Goal: Information Seeking & Learning: Learn about a topic

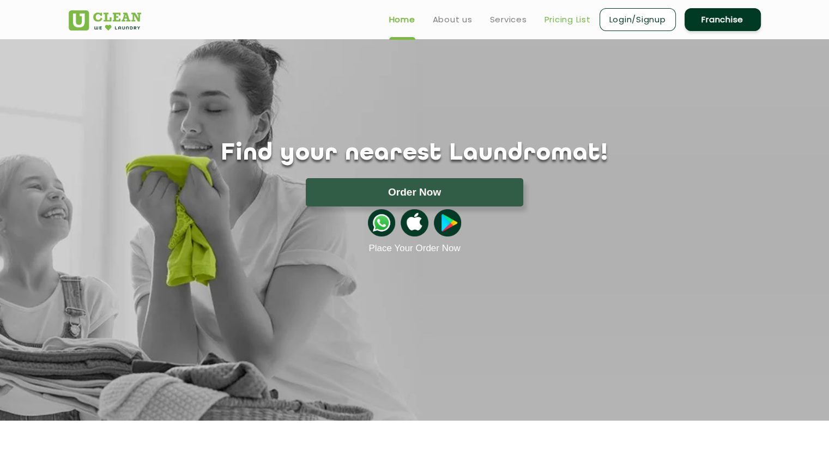
click at [574, 17] on link "Pricing List" at bounding box center [568, 19] width 46 height 13
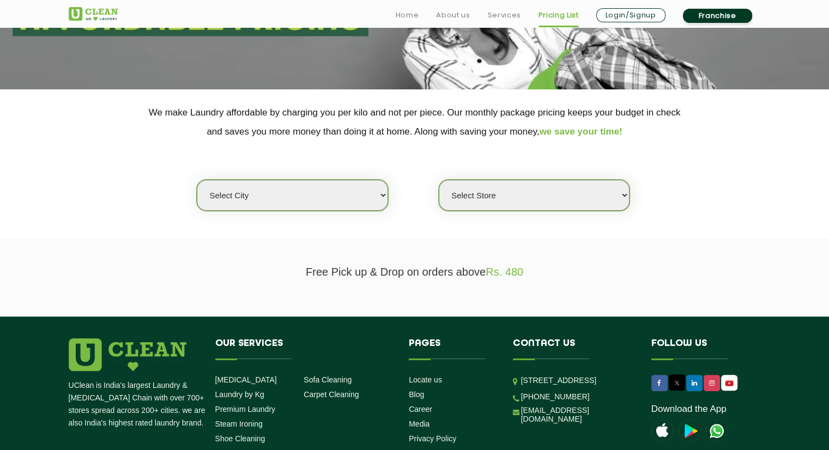
scroll to position [164, 0]
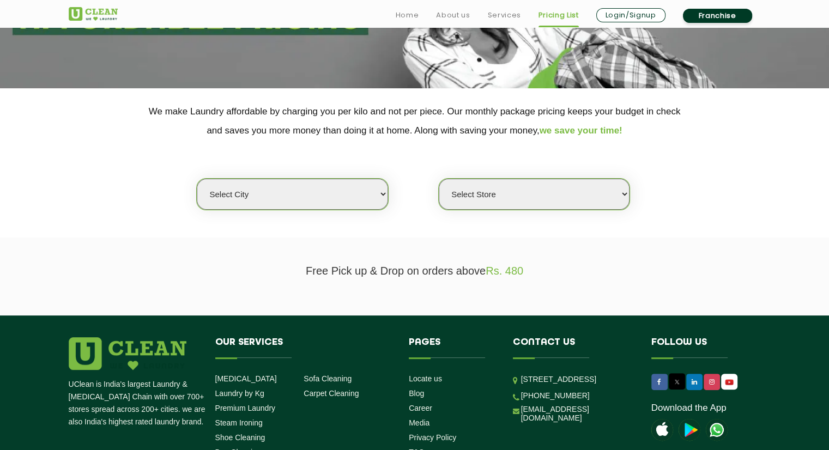
click at [282, 188] on select "Select city [GEOGRAPHIC_DATA] [GEOGRAPHIC_DATA] [GEOGRAPHIC_DATA] [GEOGRAPHIC_D…" at bounding box center [292, 194] width 191 height 31
click at [280, 184] on select "Select city [GEOGRAPHIC_DATA] [GEOGRAPHIC_DATA] [GEOGRAPHIC_DATA] [GEOGRAPHIC_D…" at bounding box center [292, 194] width 191 height 31
select select "16"
click at [197, 179] on select "Select city [GEOGRAPHIC_DATA] [GEOGRAPHIC_DATA] [GEOGRAPHIC_DATA] [GEOGRAPHIC_D…" at bounding box center [292, 194] width 191 height 31
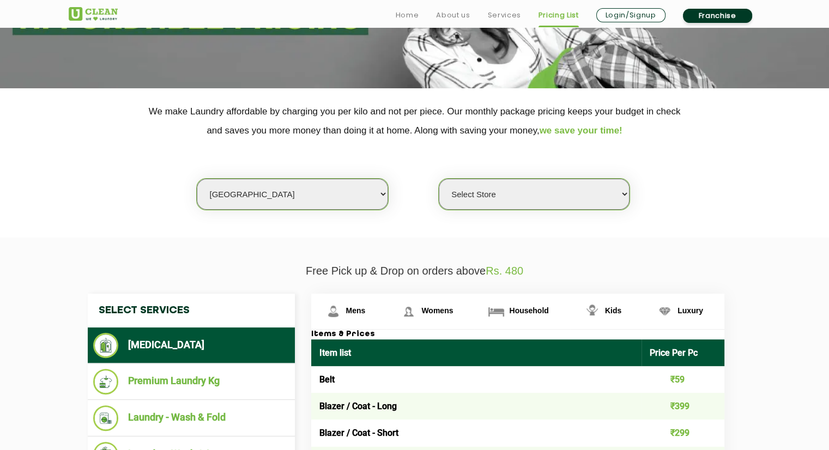
click at [502, 188] on select "Select Store UClean Deonar UClean LBS Marg UClean Chembur UClean Worli UClean […" at bounding box center [534, 194] width 191 height 31
select select "474"
click at [439, 179] on select "Select Store UClean Deonar UClean LBS Marg UClean Chembur UClean Worli UClean […" at bounding box center [534, 194] width 191 height 31
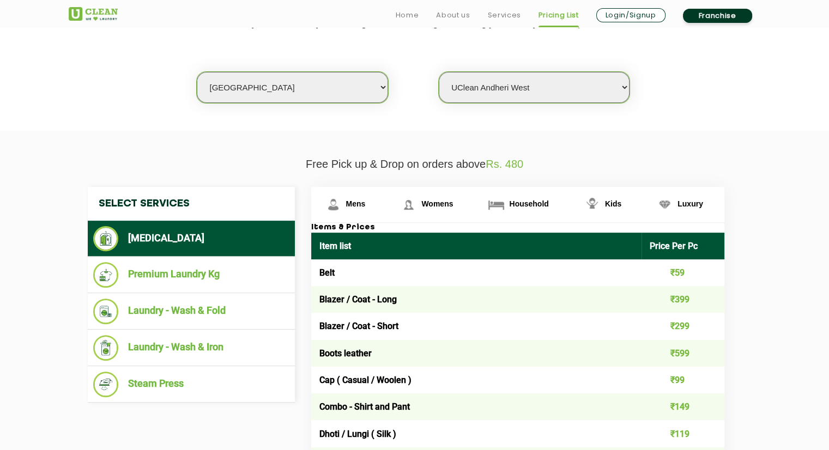
scroll to position [273, 0]
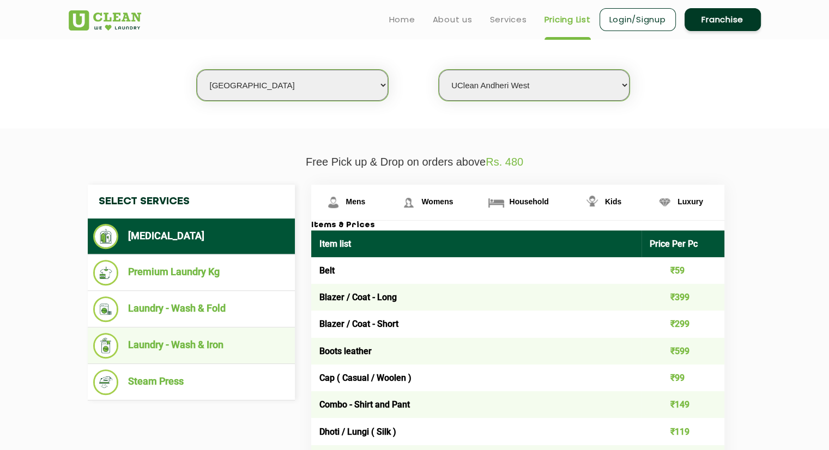
click at [187, 345] on li "Laundry - Wash & Iron" at bounding box center [191, 346] width 196 height 26
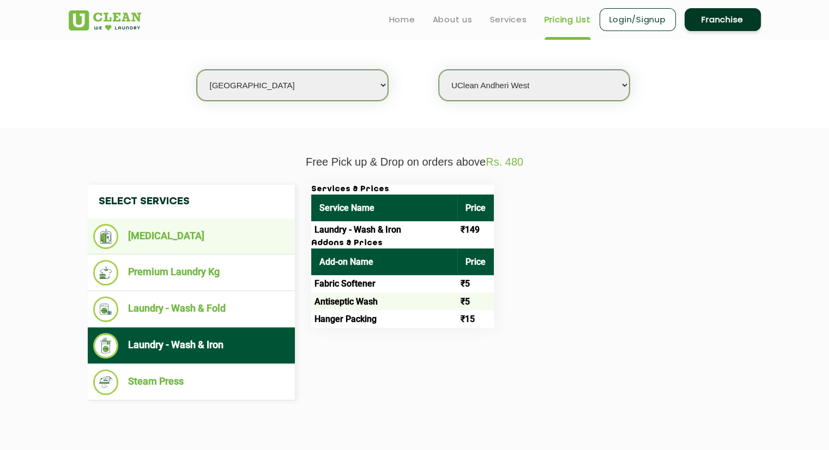
click at [171, 233] on li "[MEDICAL_DATA]" at bounding box center [191, 236] width 196 height 25
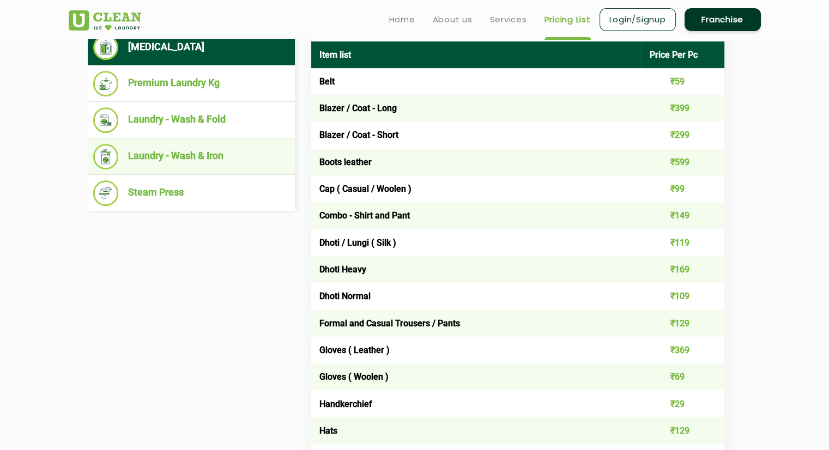
scroll to position [436, 0]
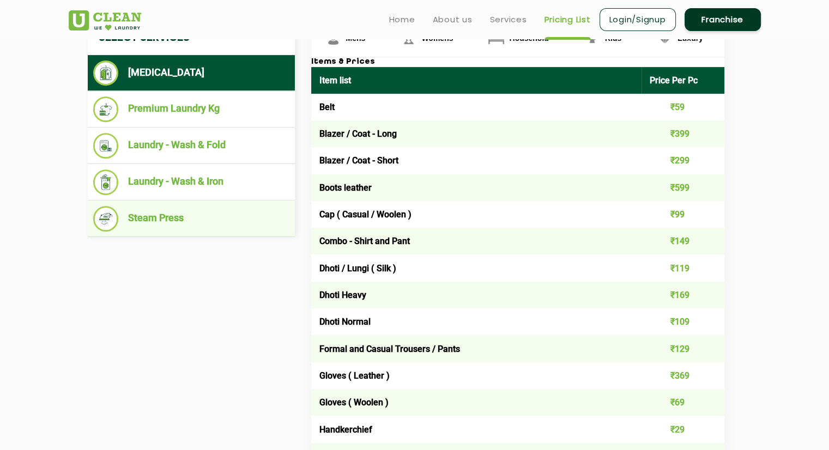
click at [177, 226] on li "Steam Press" at bounding box center [191, 219] width 196 height 26
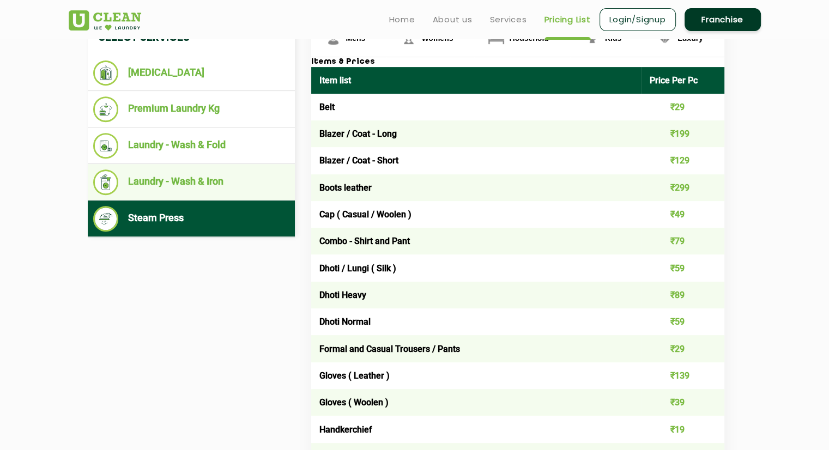
click at [230, 178] on li "Laundry - Wash & Iron" at bounding box center [191, 183] width 196 height 26
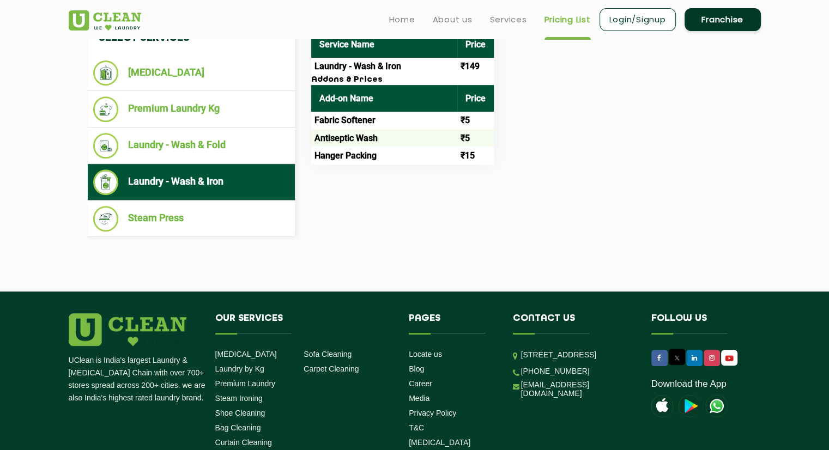
scroll to position [382, 0]
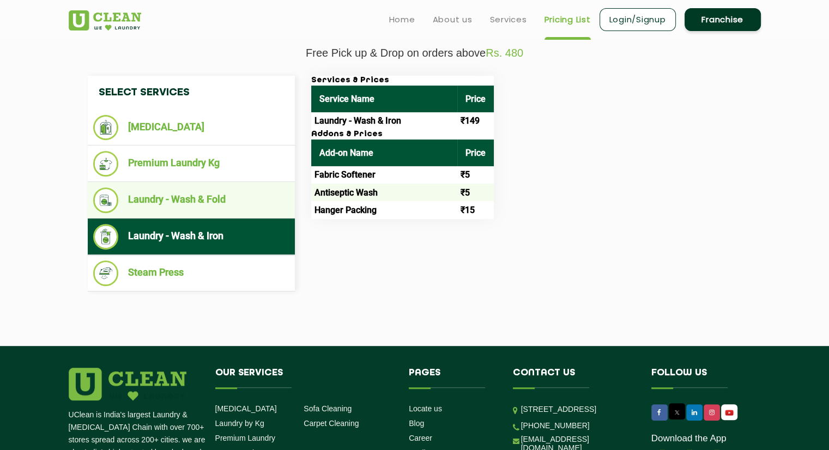
click at [212, 208] on li "Laundry - Wash & Fold" at bounding box center [191, 201] width 196 height 26
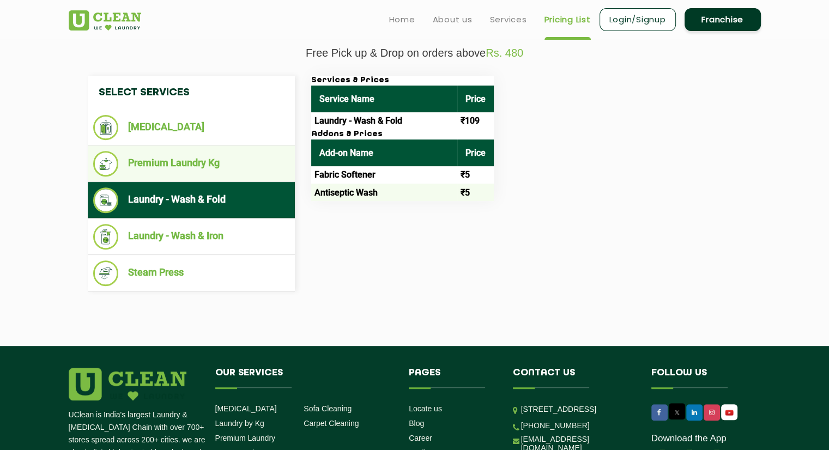
click at [211, 173] on li "Premium Laundry Kg" at bounding box center [191, 164] width 196 height 26
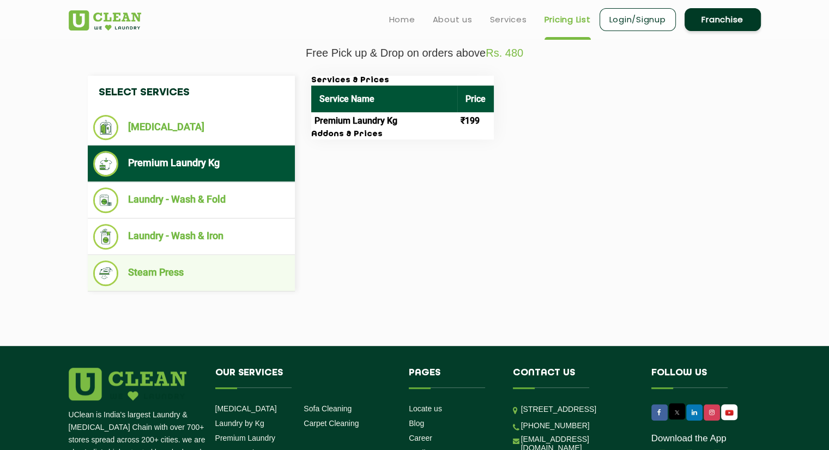
click at [185, 265] on li "Steam Press" at bounding box center [191, 274] width 196 height 26
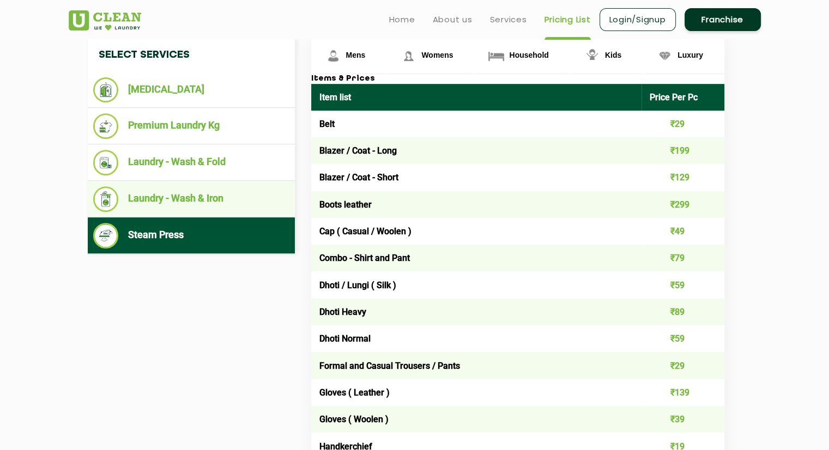
scroll to position [414, 0]
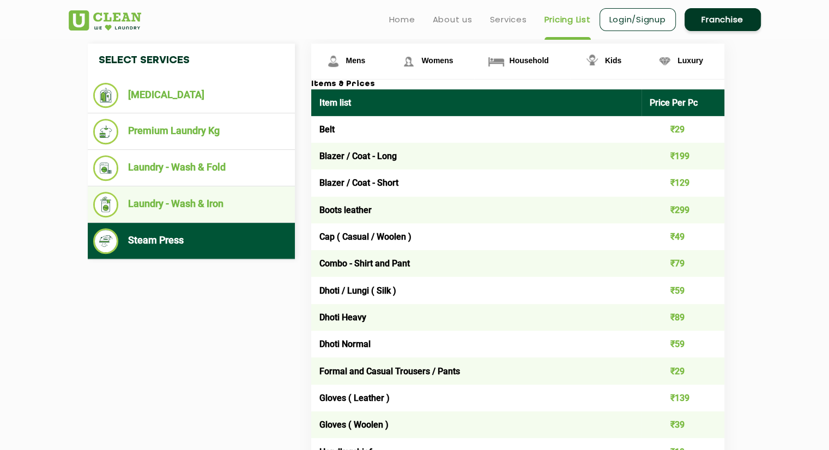
click at [203, 203] on li "Laundry - Wash & Iron" at bounding box center [191, 205] width 196 height 26
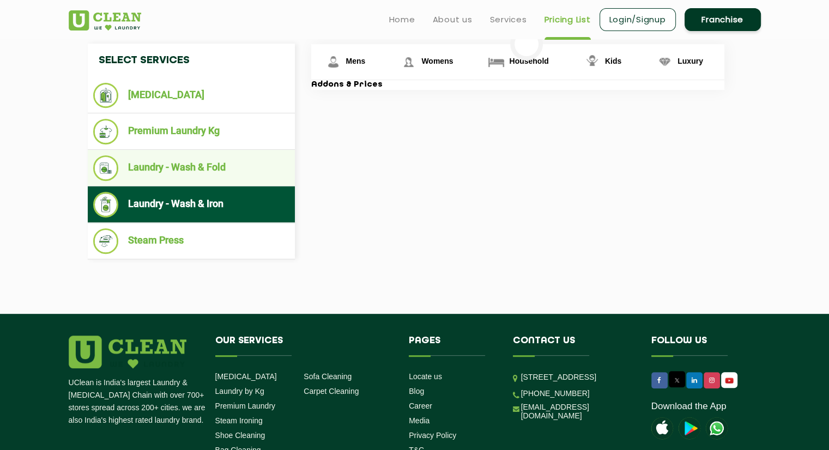
click at [205, 166] on li "Laundry - Wash & Fold" at bounding box center [191, 168] width 196 height 26
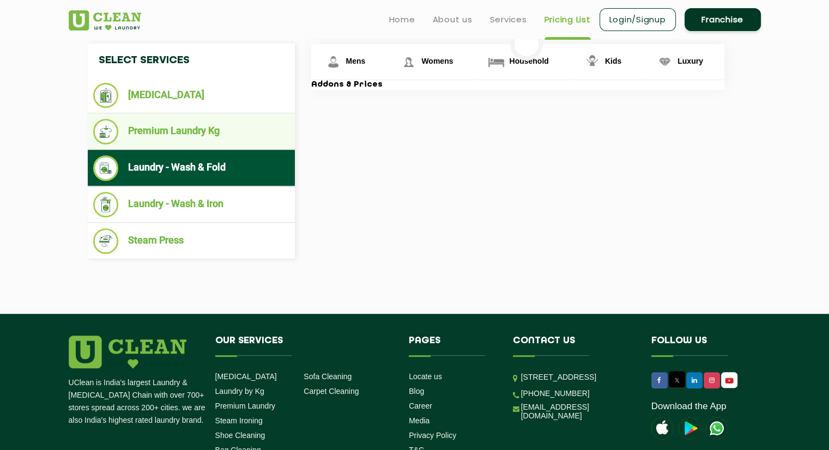
click at [212, 140] on li "Premium Laundry Kg" at bounding box center [191, 132] width 196 height 26
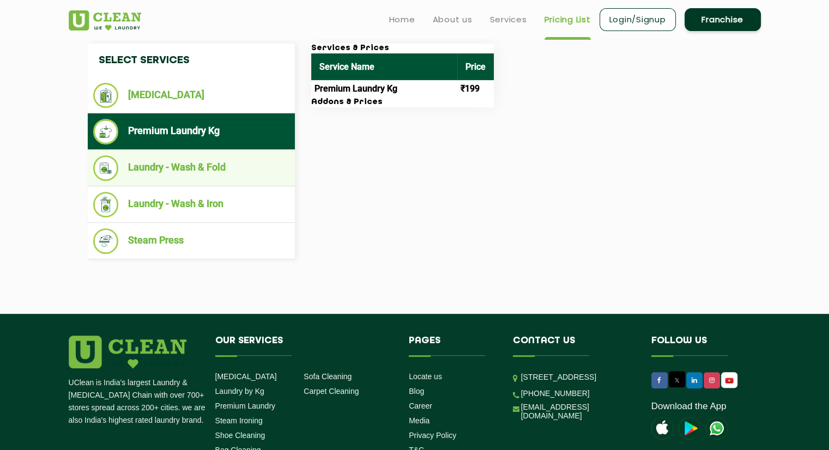
click at [229, 157] on li "Laundry - Wash & Fold" at bounding box center [191, 168] width 196 height 26
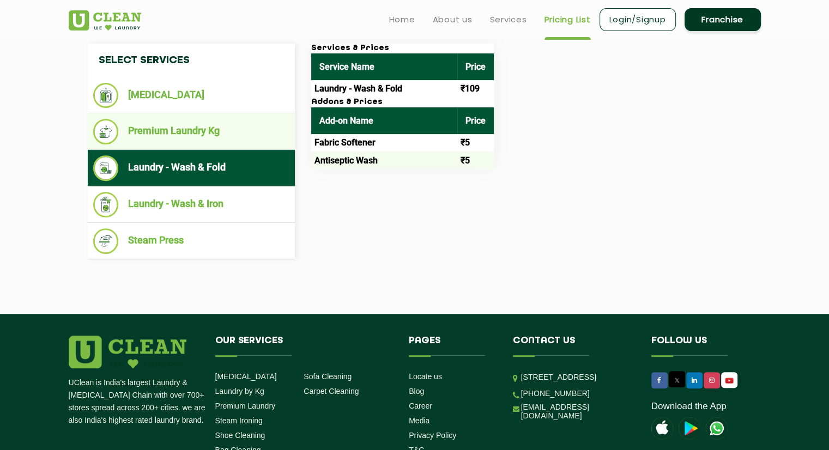
click at [230, 140] on li "Premium Laundry Kg" at bounding box center [191, 132] width 196 height 26
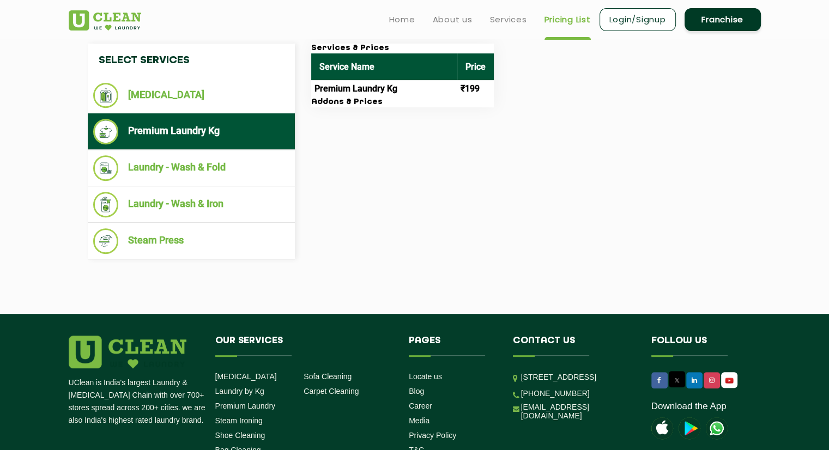
click at [231, 114] on ul "Premium Laundry Kg" at bounding box center [191, 131] width 207 height 37
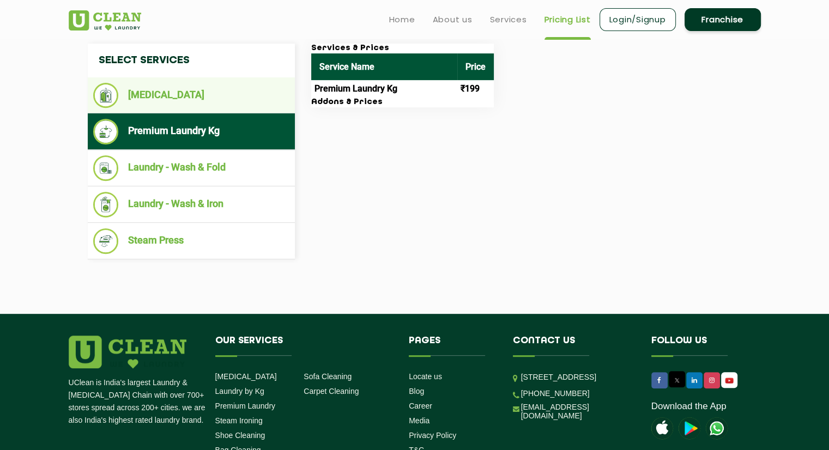
click at [231, 104] on li "[MEDICAL_DATA]" at bounding box center [191, 95] width 196 height 25
